Goal: Use online tool/utility: Utilize a website feature to perform a specific function

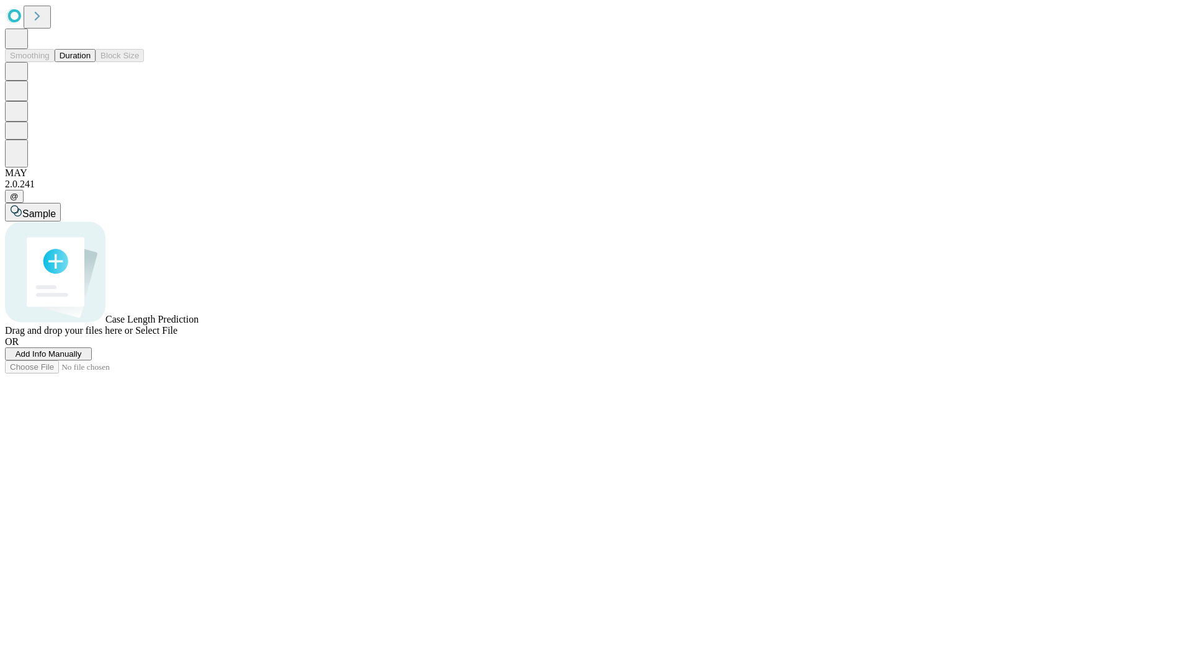
click at [91, 62] on button "Duration" at bounding box center [75, 55] width 41 height 13
click at [82, 358] on span "Add Info Manually" at bounding box center [49, 353] width 66 height 9
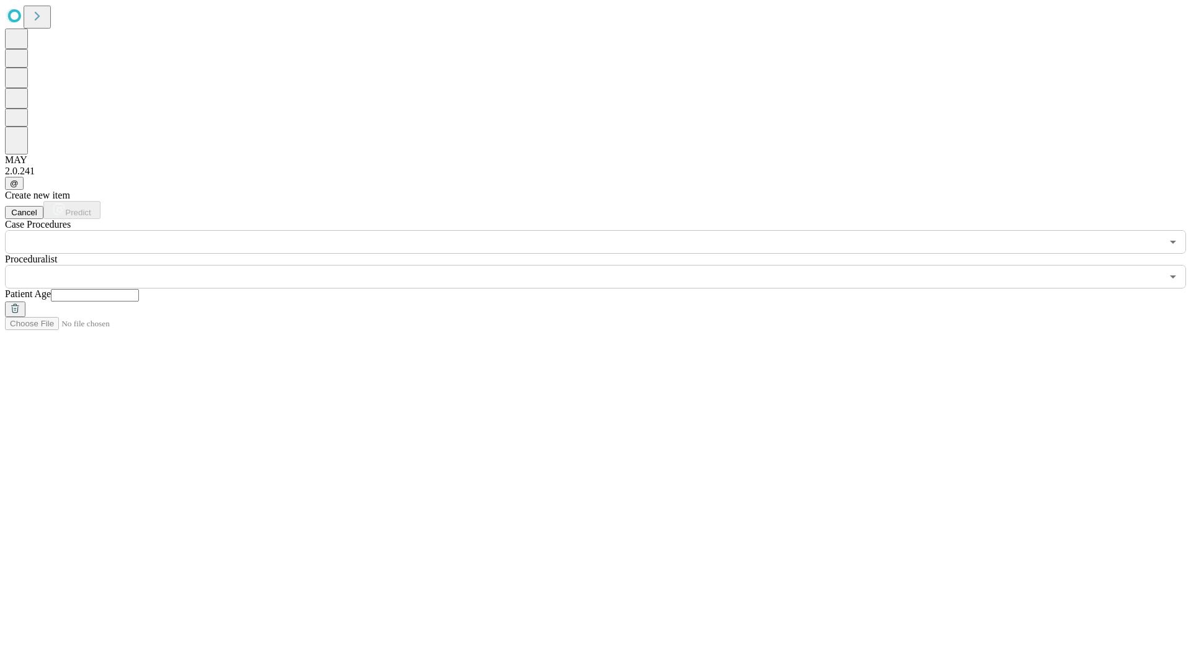
click at [139, 289] on input "text" at bounding box center [95, 295] width 88 height 12
type input "**"
click at [604, 265] on input "text" at bounding box center [583, 277] width 1156 height 24
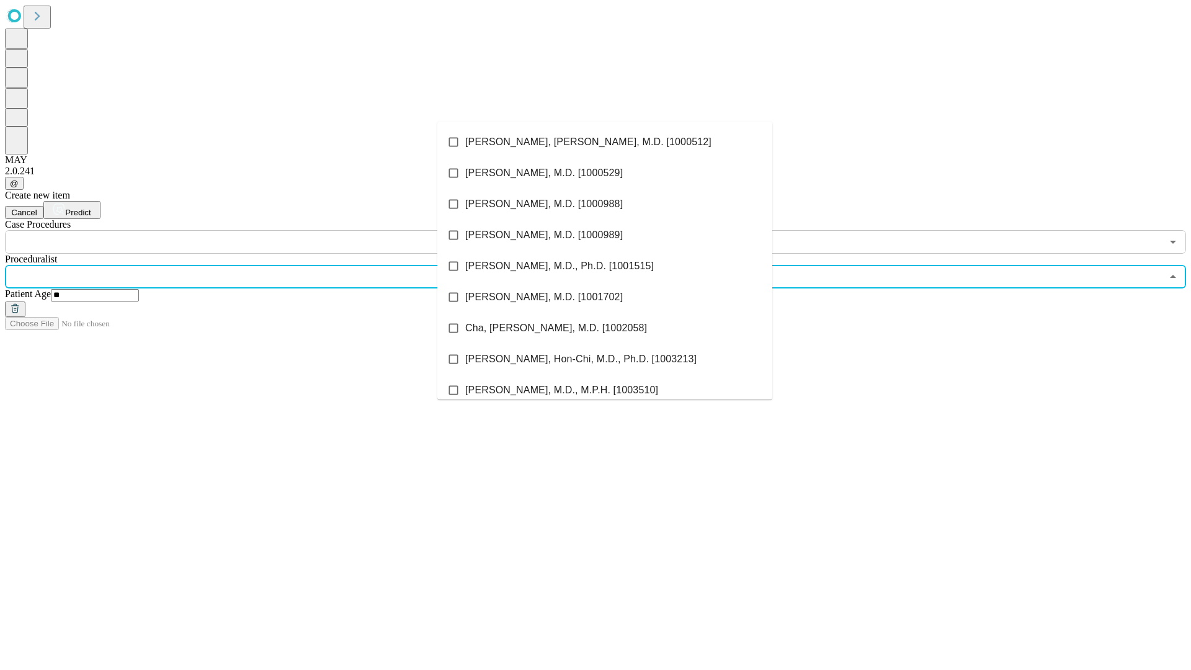
click at [605, 142] on li "[PERSON_NAME], [PERSON_NAME], M.D. [1000512]" at bounding box center [604, 141] width 335 height 31
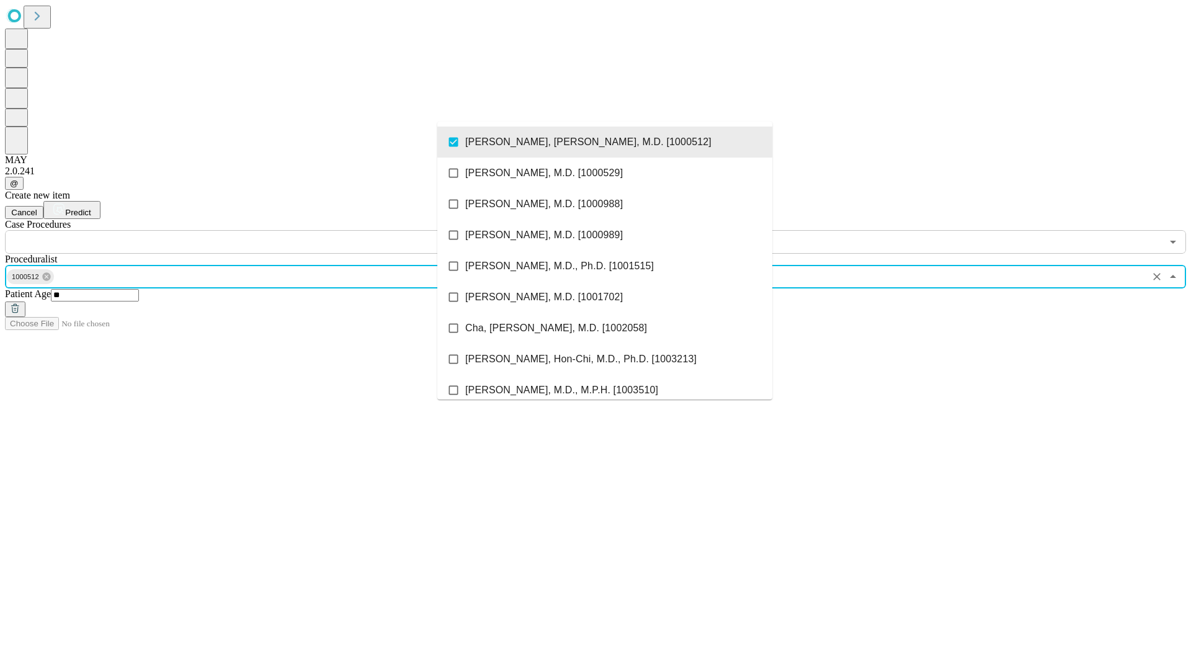
click at [260, 230] on input "text" at bounding box center [583, 242] width 1156 height 24
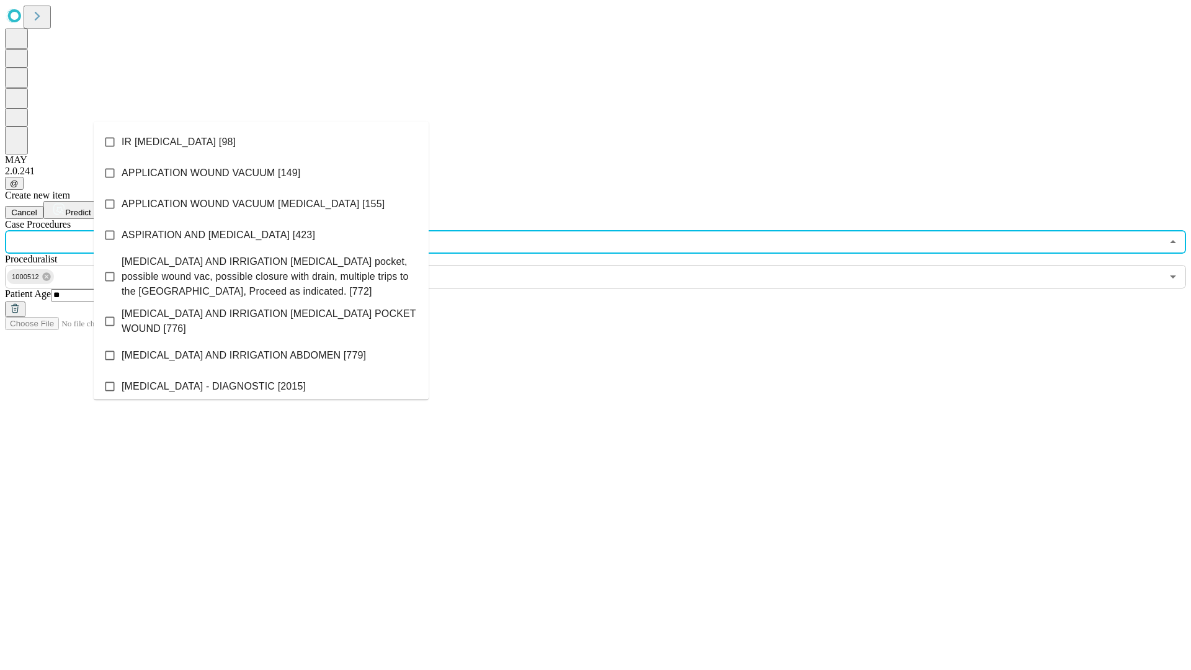
click at [261, 142] on li "IR [MEDICAL_DATA] [98]" at bounding box center [261, 141] width 335 height 31
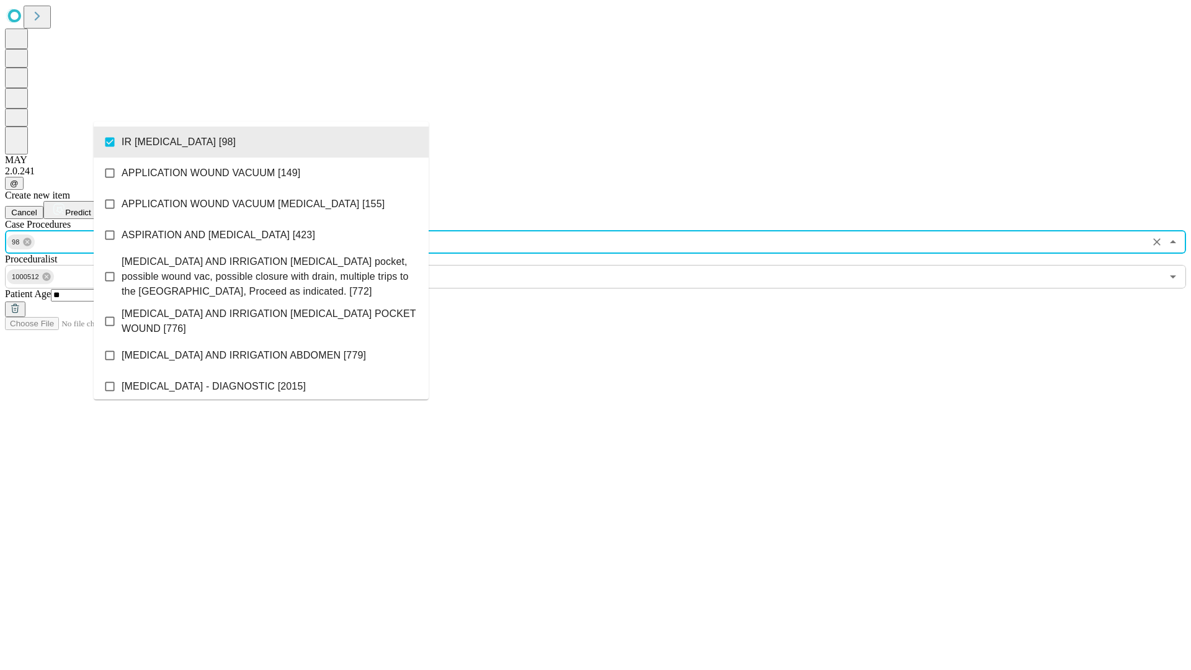
click at [91, 208] on span "Predict" at bounding box center [77, 212] width 25 height 9
